Goal: Subscribe to service/newsletter

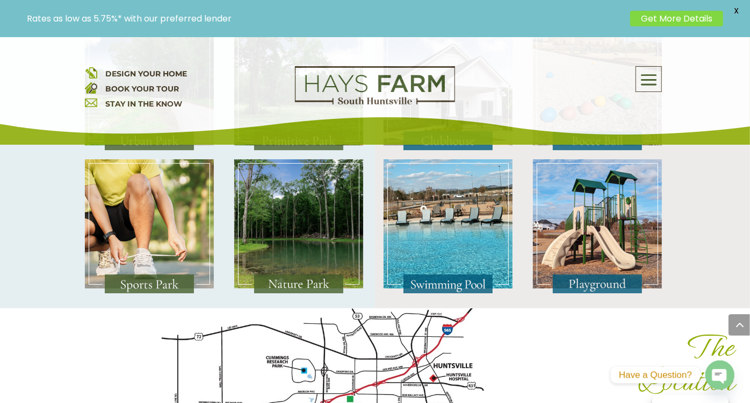
scroll to position [2128, 0]
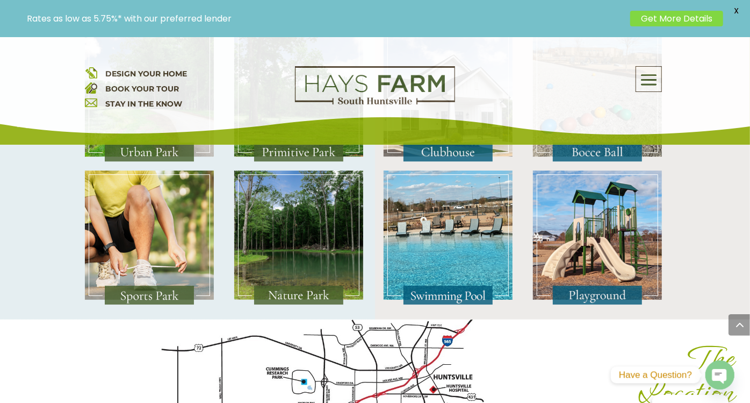
click at [139, 104] on link "STAY IN THE KNOW" at bounding box center [143, 104] width 77 height 10
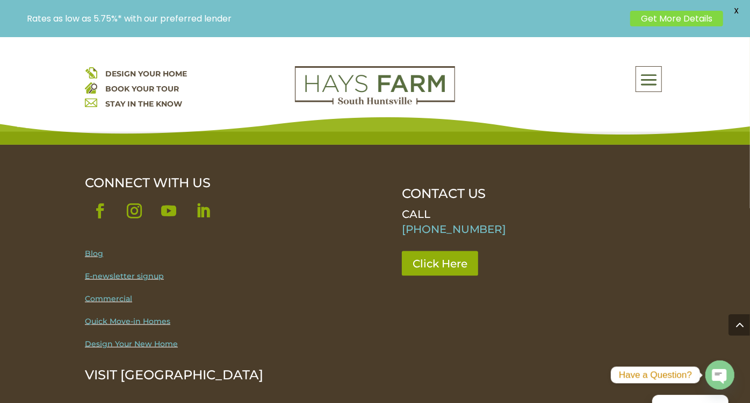
scroll to position [749, 0]
click at [649, 68] on span at bounding box center [648, 80] width 25 height 25
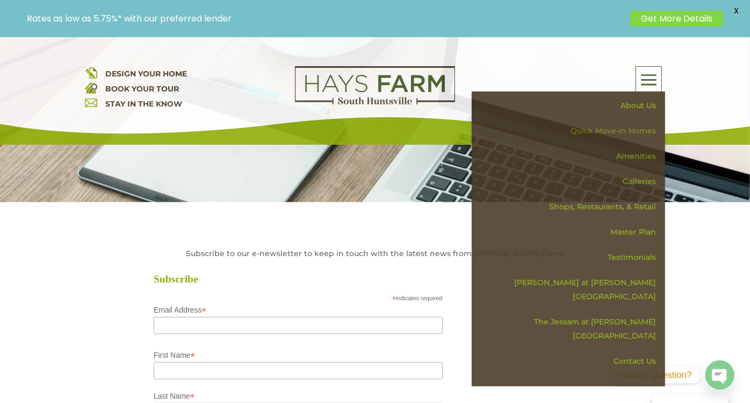
scroll to position [274, 0]
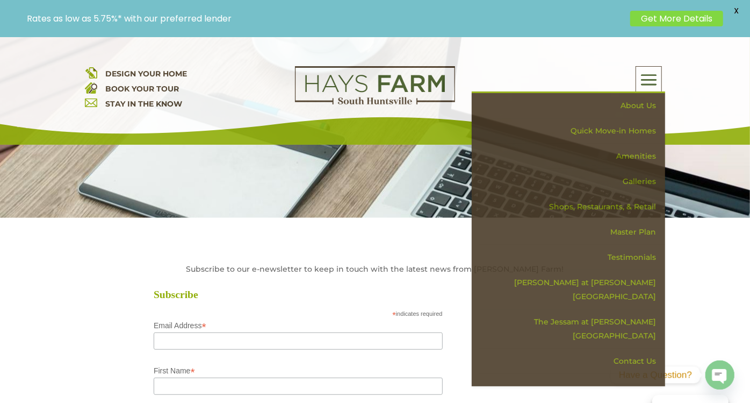
click at [496, 31] on div "Rates as low as 5.75%* with our preferred lender Get More Details X" at bounding box center [375, 18] width 750 height 37
click at [735, 11] on span "X" at bounding box center [737, 11] width 16 height 16
